Goal: Task Accomplishment & Management: Use online tool/utility

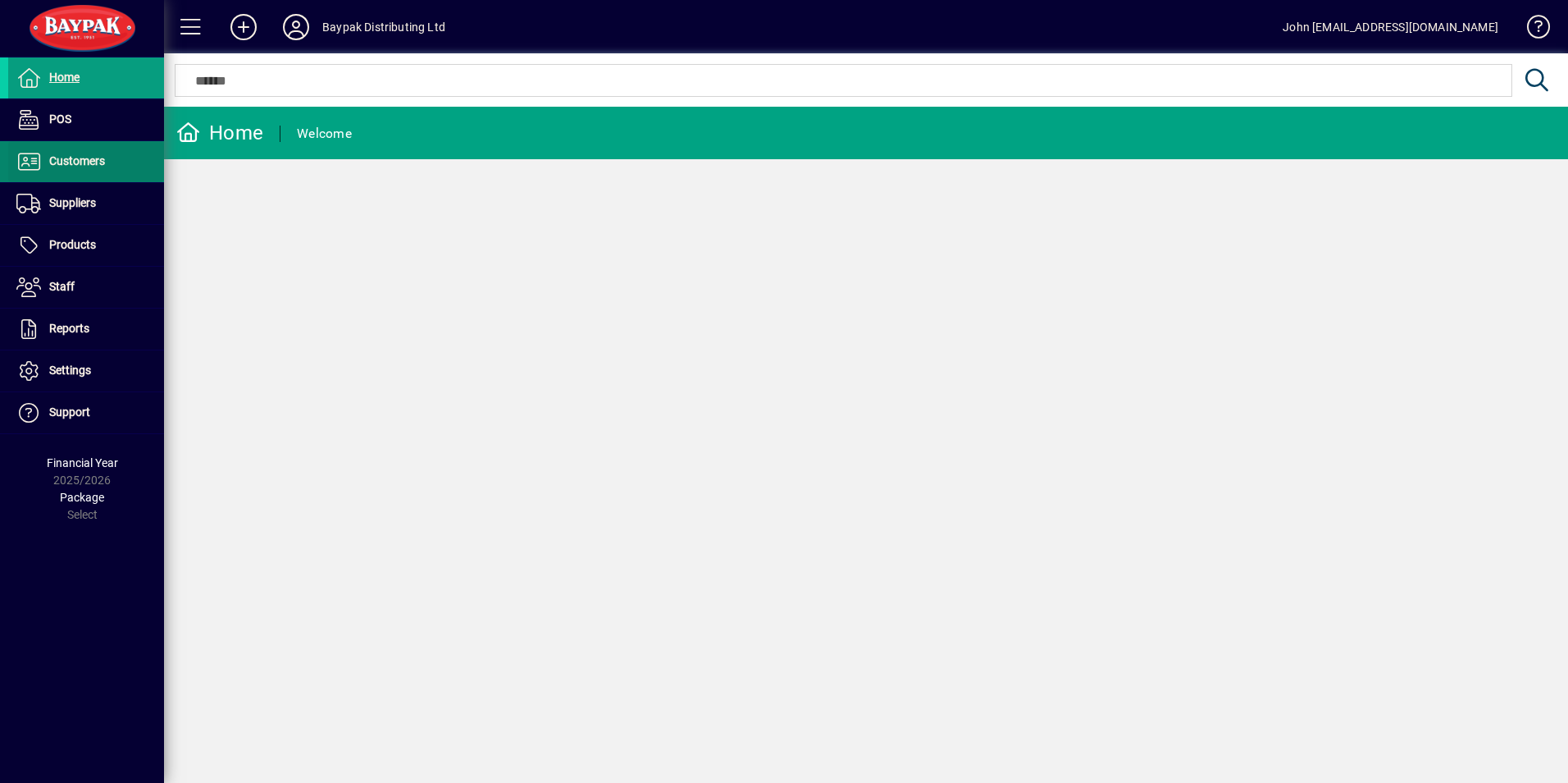
click at [81, 161] on span "Customers" at bounding box center [76, 161] width 55 height 13
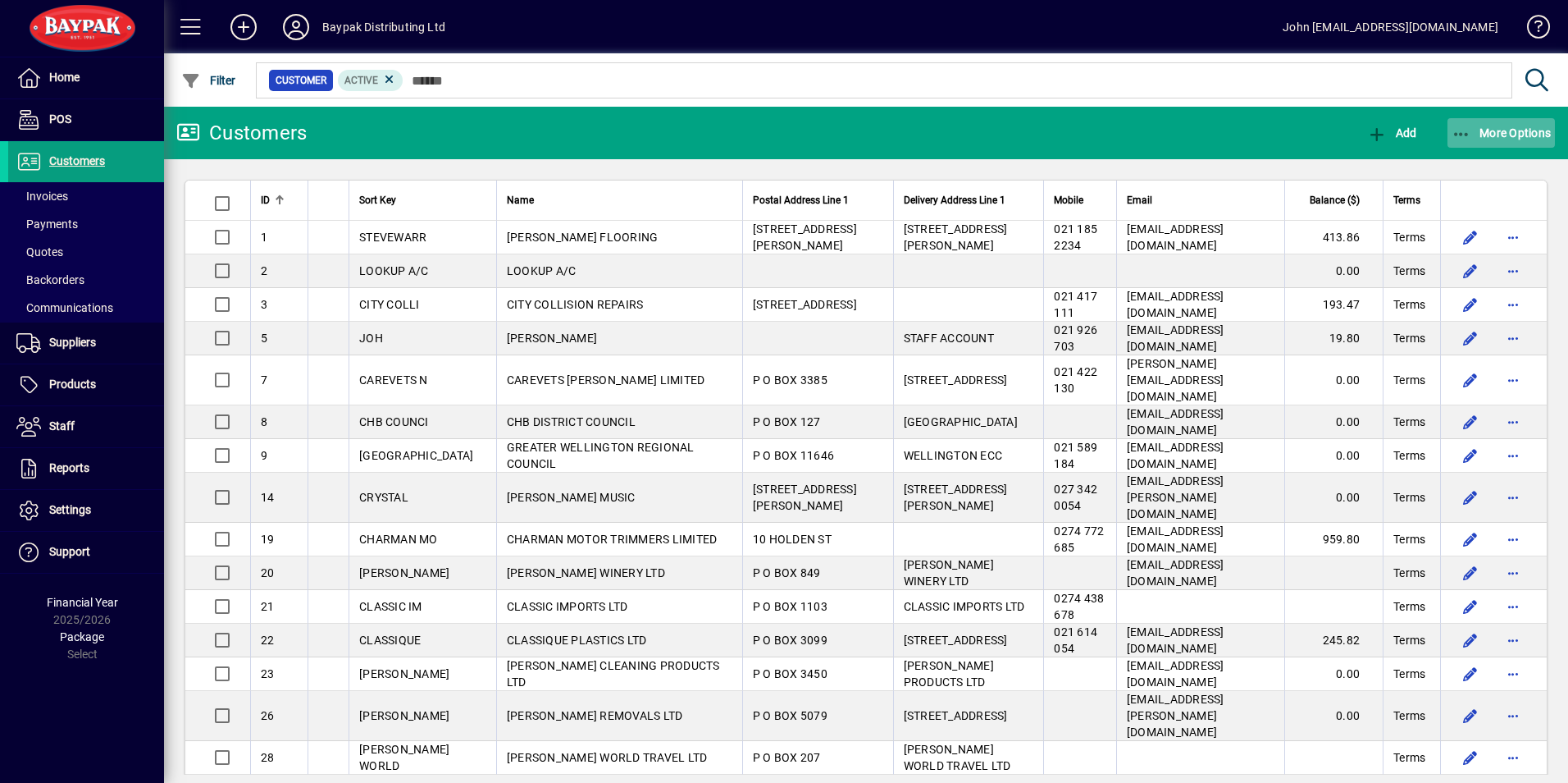
click at [1462, 130] on icon "button" at bounding box center [1462, 135] width 21 height 16
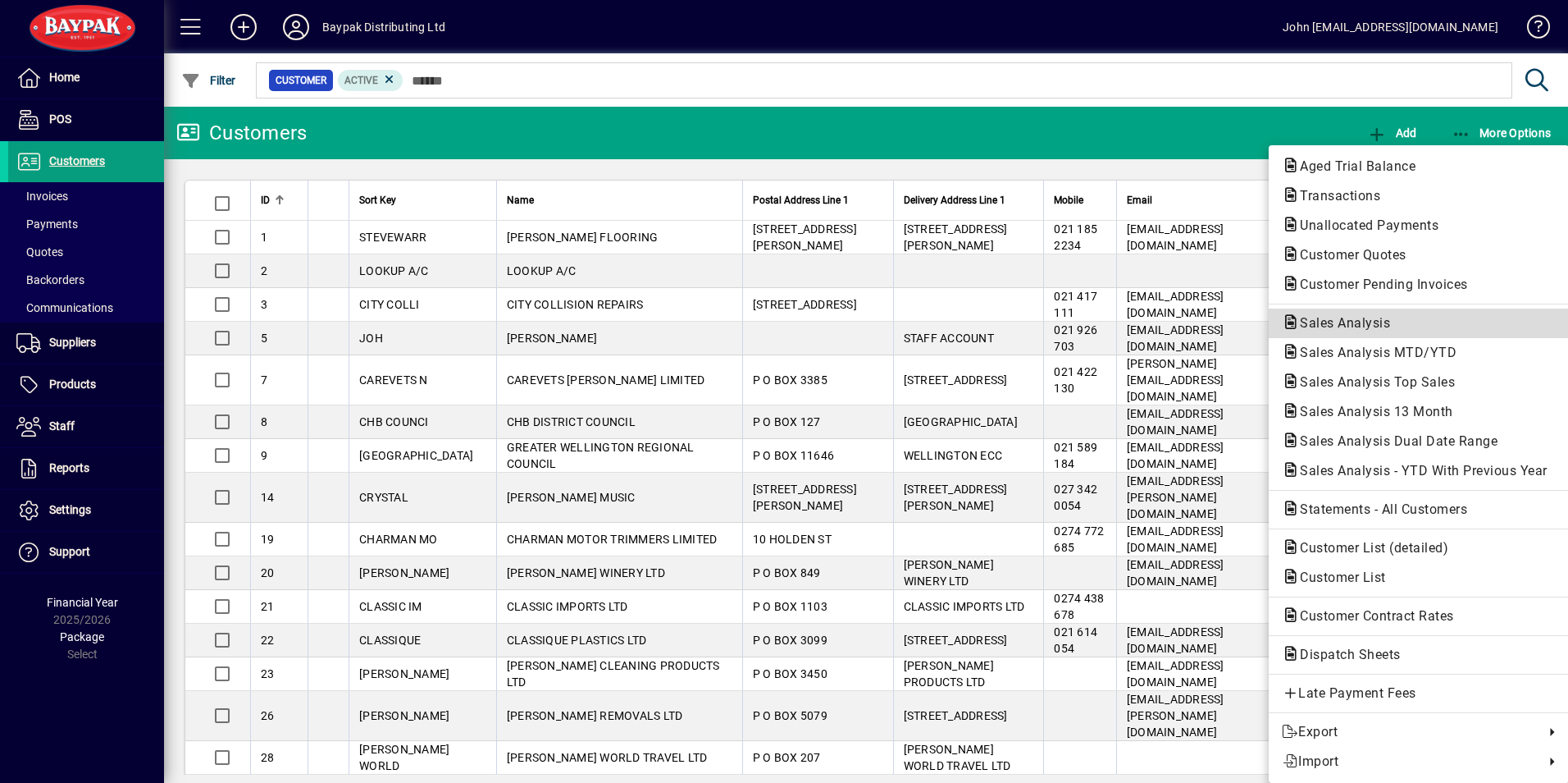
click at [1337, 320] on span "Sales Analysis" at bounding box center [1340, 322] width 116 height 15
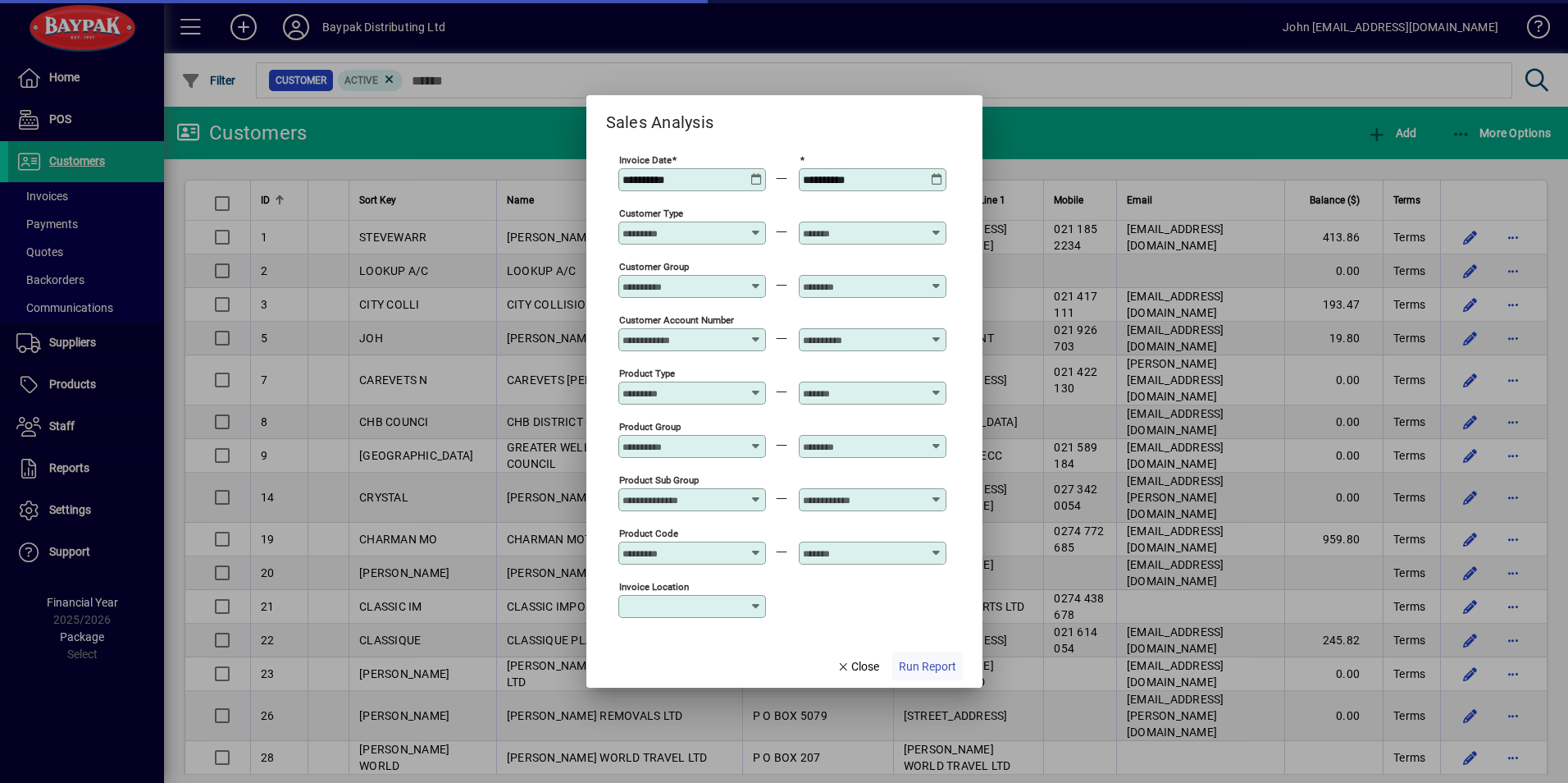
type input "**********"
click at [914, 660] on span "Run Report" at bounding box center [927, 666] width 57 height 17
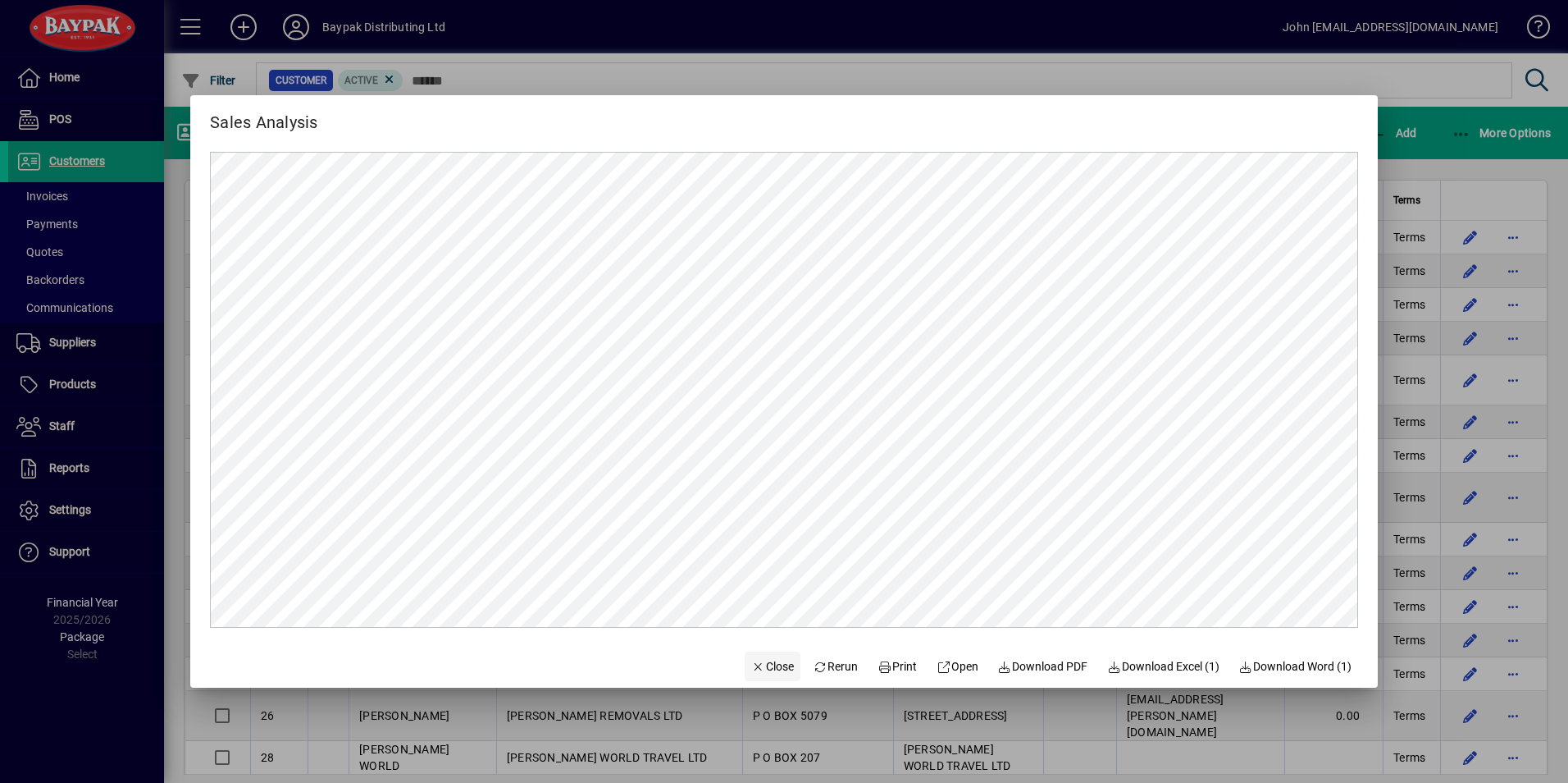
click at [763, 661] on span "Close" at bounding box center [772, 666] width 43 height 17
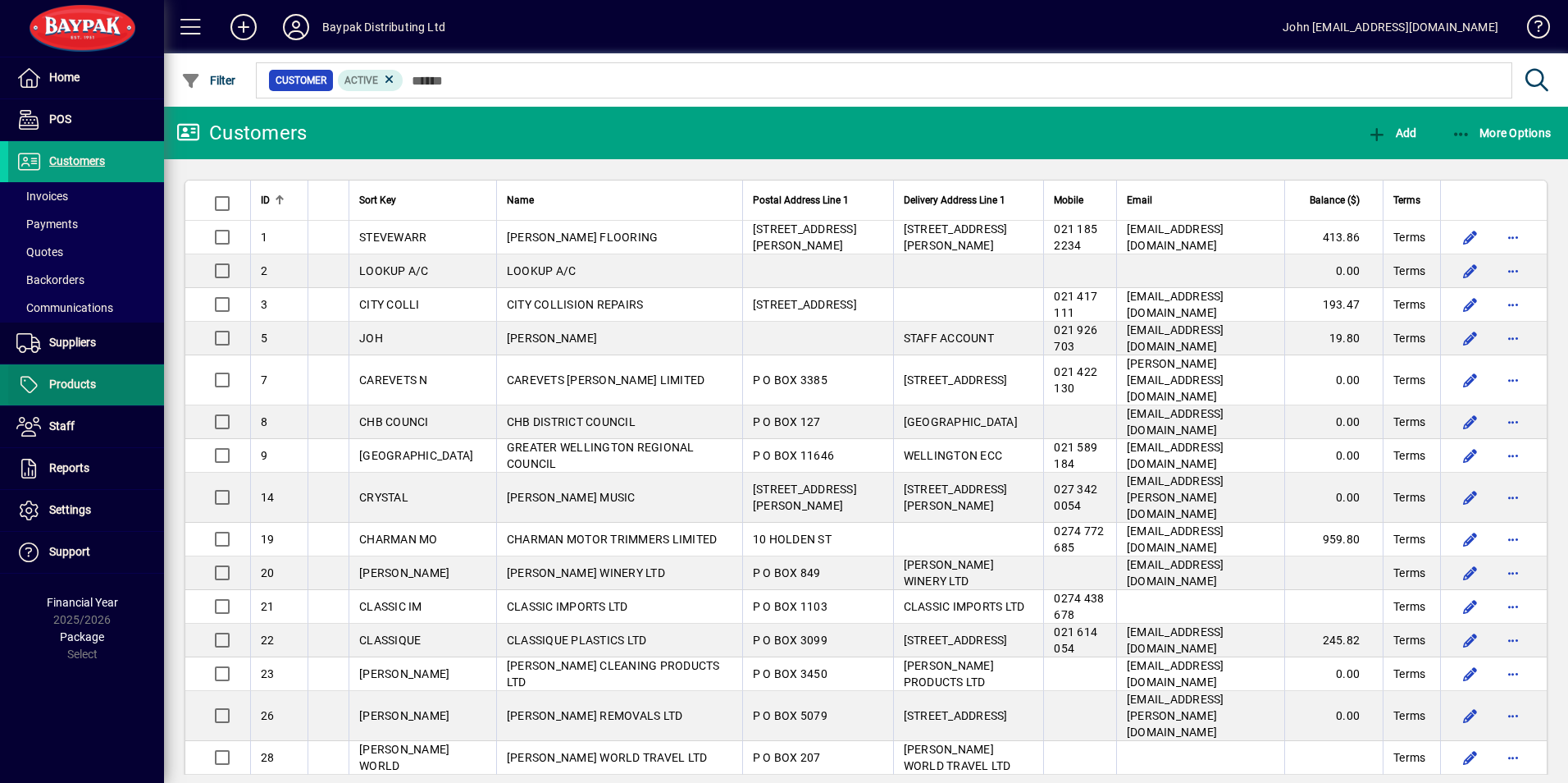
click at [77, 383] on span "Products" at bounding box center [72, 384] width 46 height 13
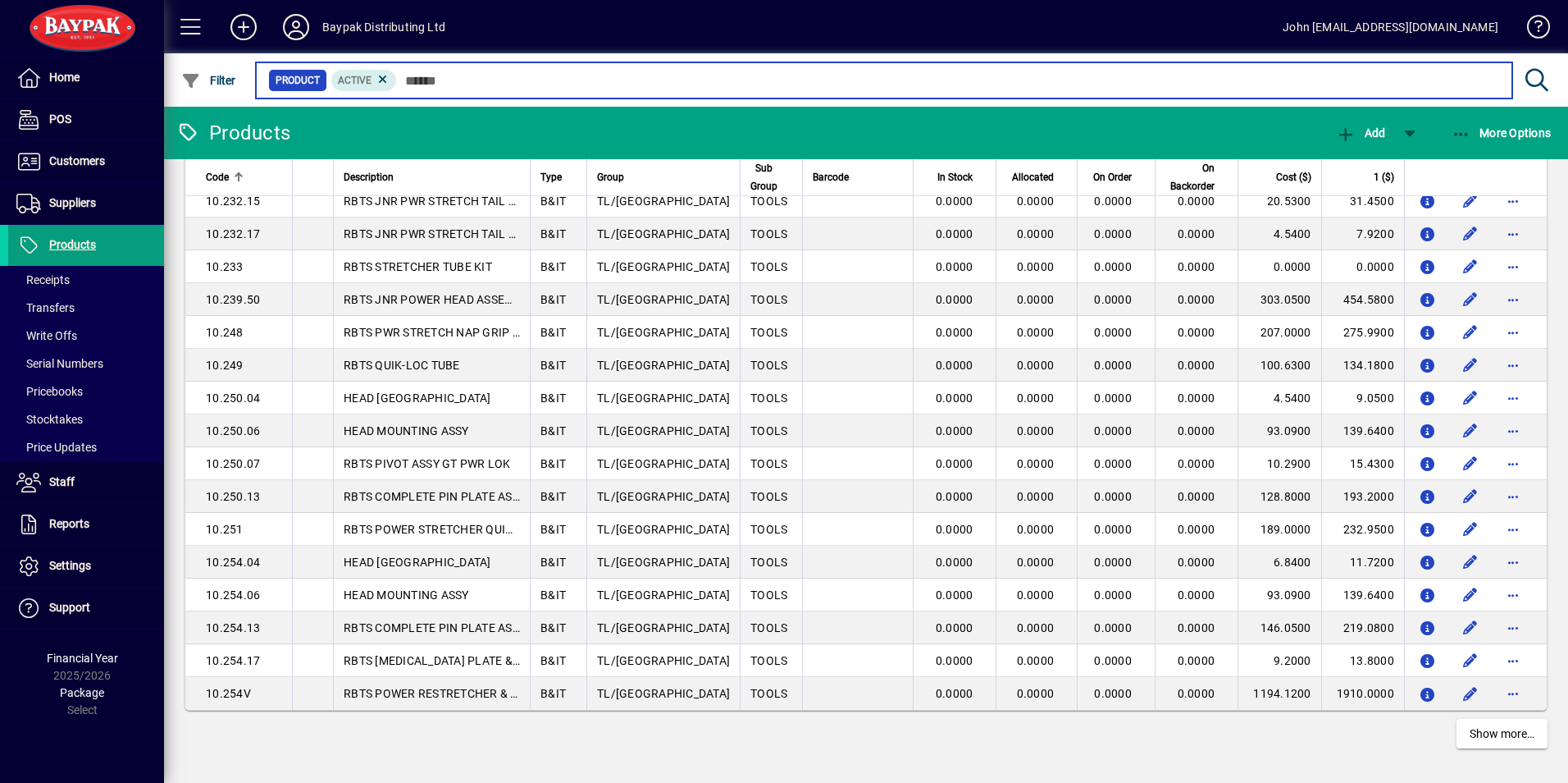
scroll to position [2792, 0]
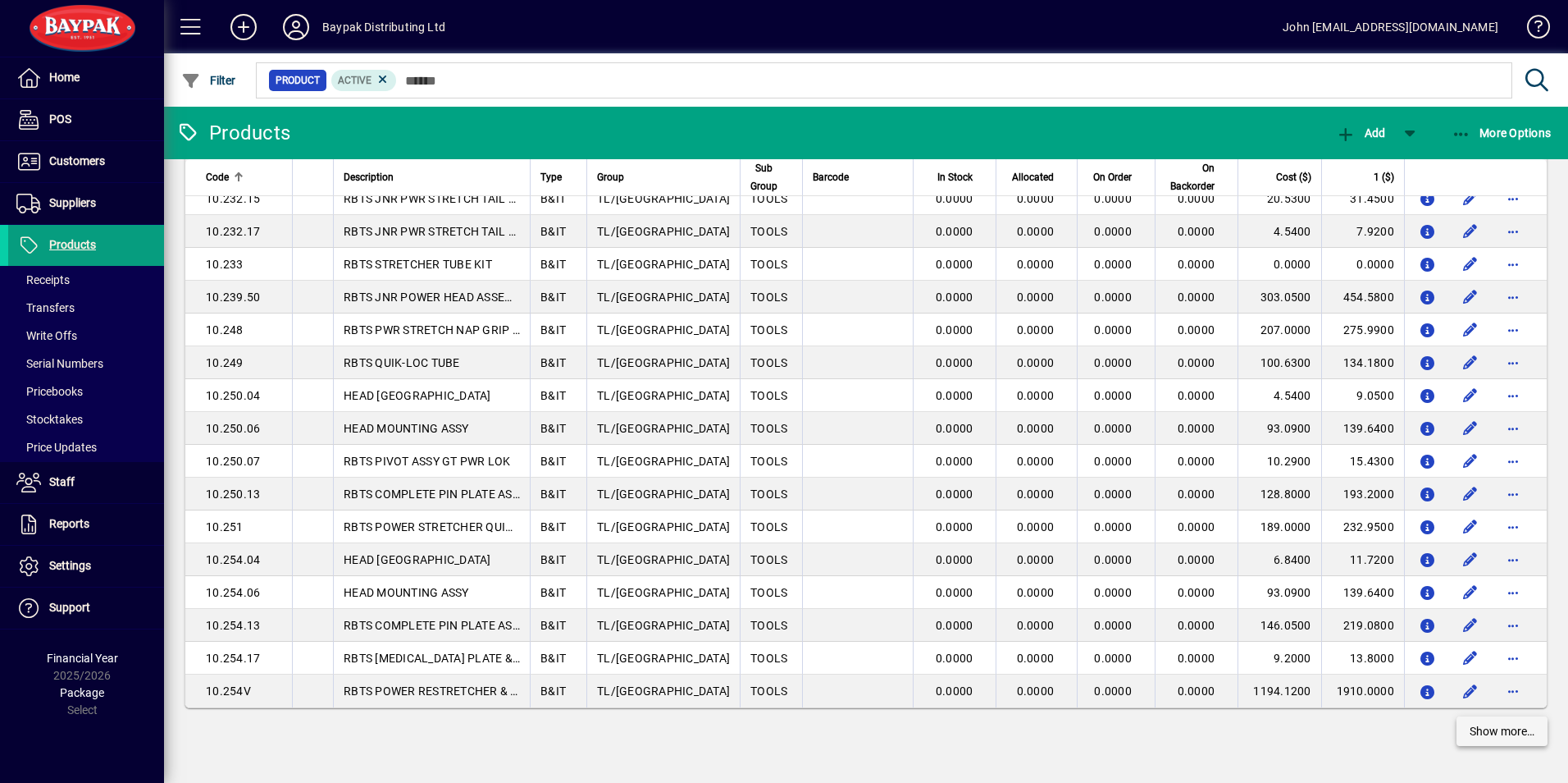
click at [1495, 733] on span "Show more…" at bounding box center [1502, 731] width 65 height 17
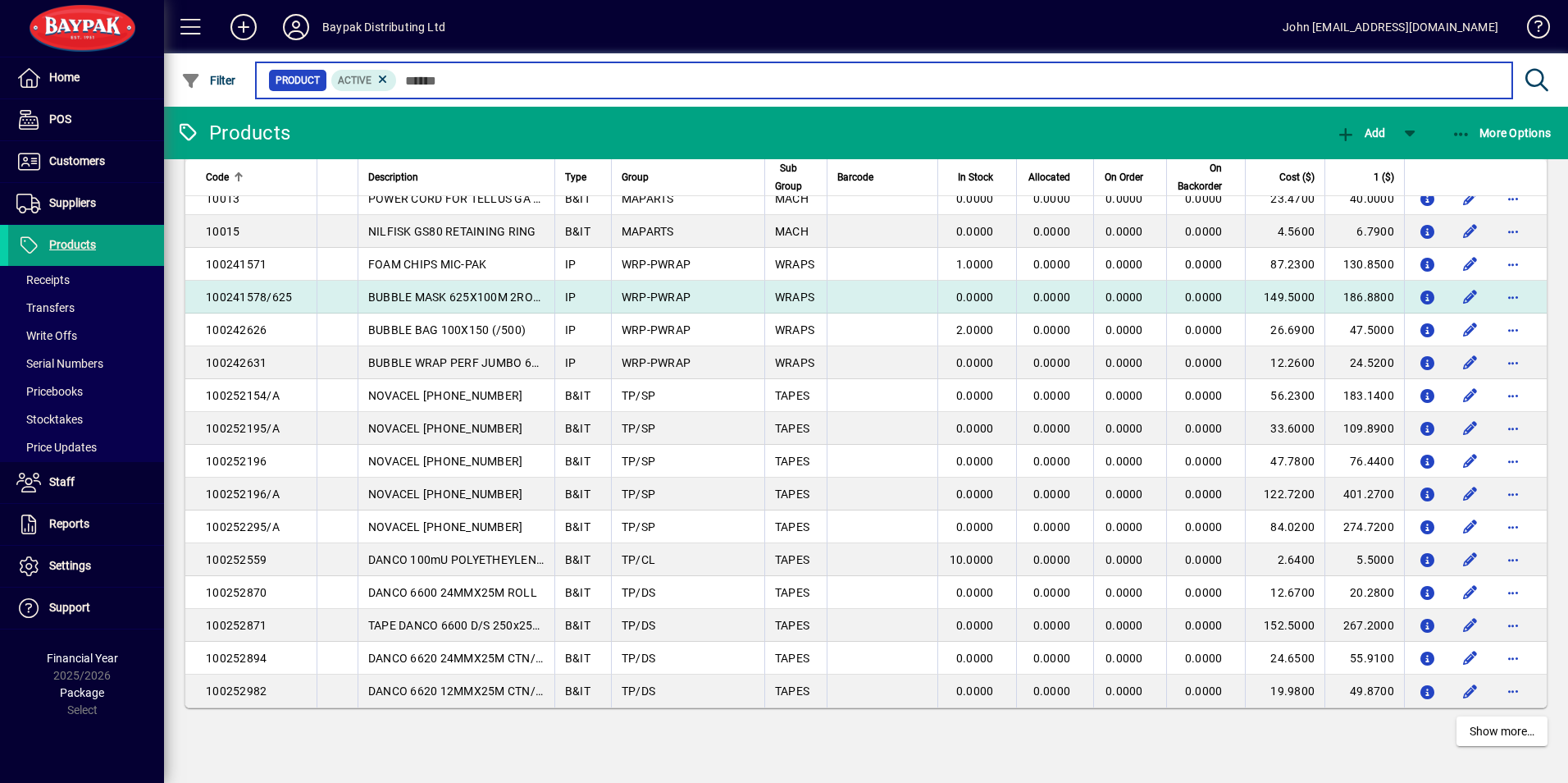
scroll to position [6077, 0]
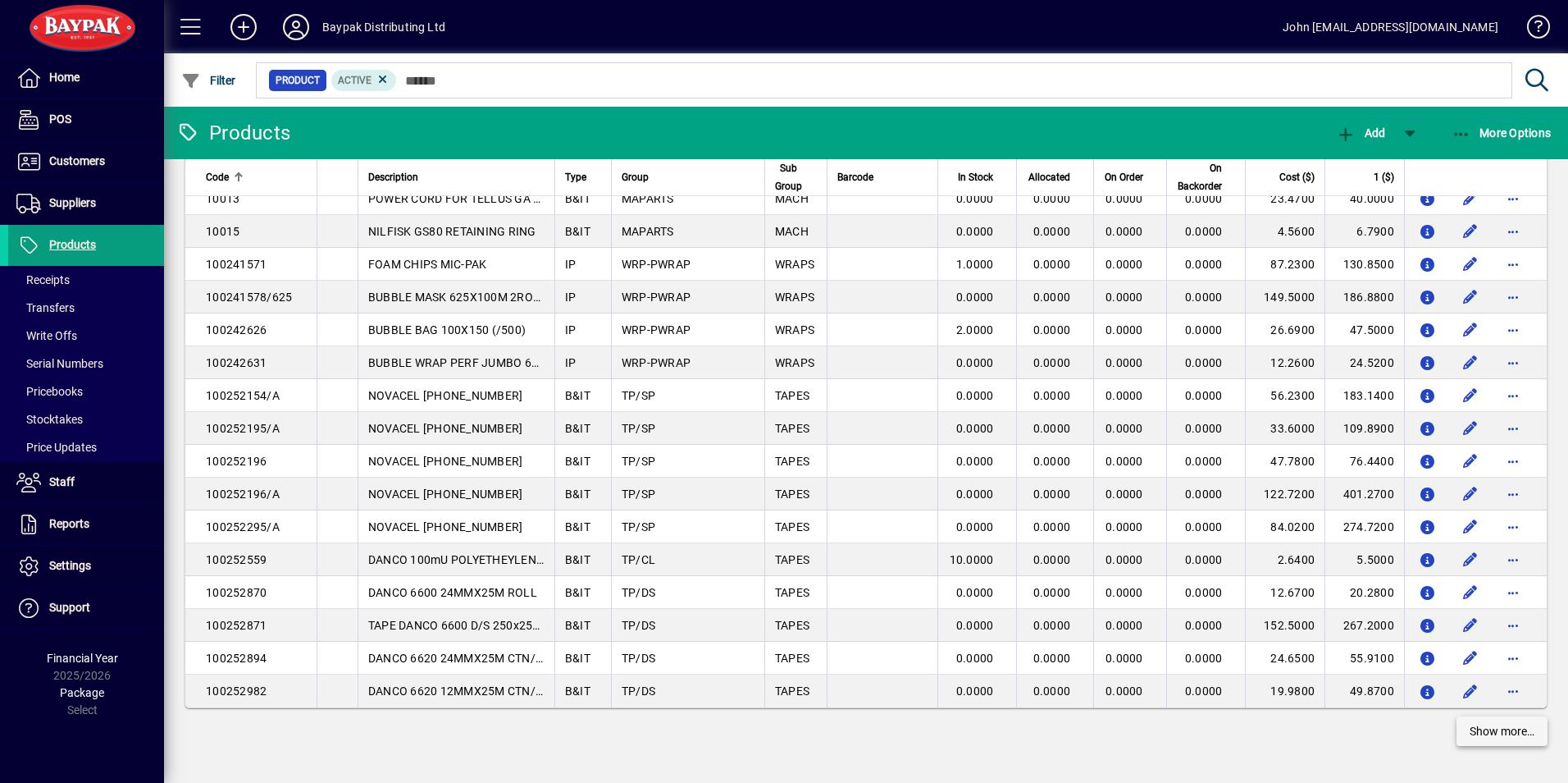
drag, startPoint x: 1499, startPoint y: 728, endPoint x: 1484, endPoint y: 724, distance: 15.5
click at [1499, 728] on span "Show more…" at bounding box center [1502, 731] width 65 height 17
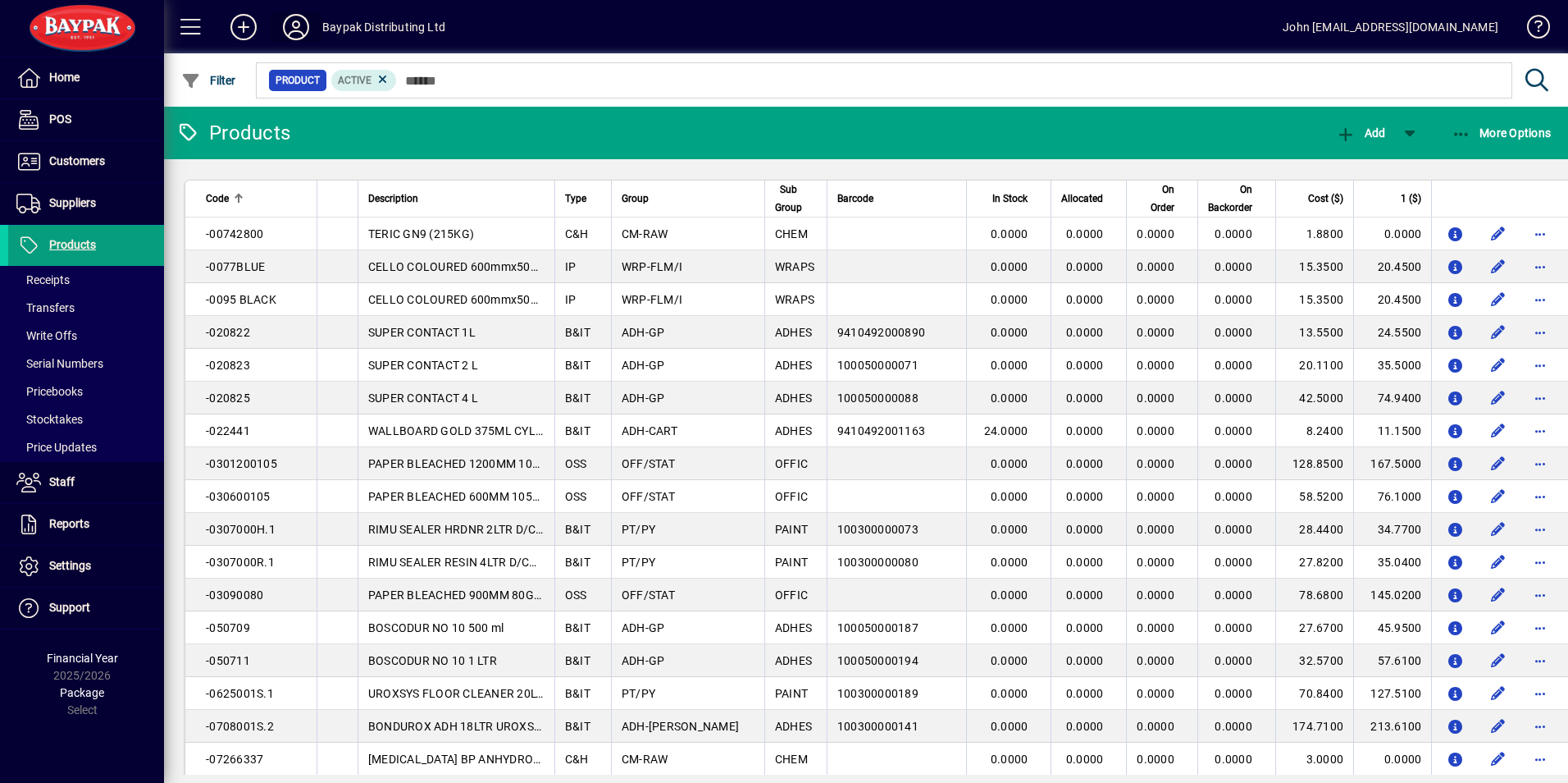
click at [317, 24] on span at bounding box center [296, 26] width 53 height 39
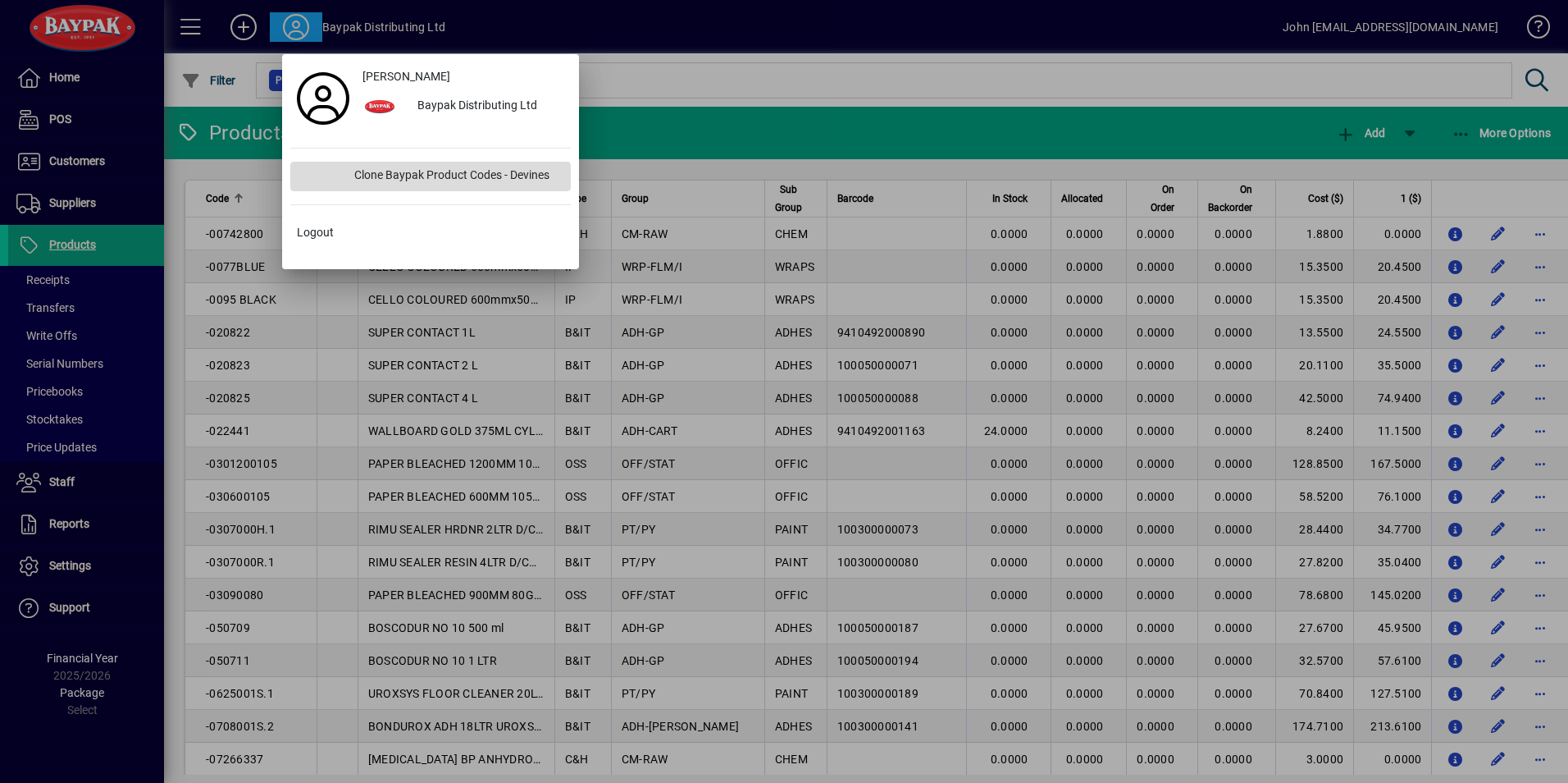
click at [398, 173] on div "Clone Baypak Product Codes - Devines" at bounding box center [455, 176] width 230 height 29
